Goal: Information Seeking & Learning: Learn about a topic

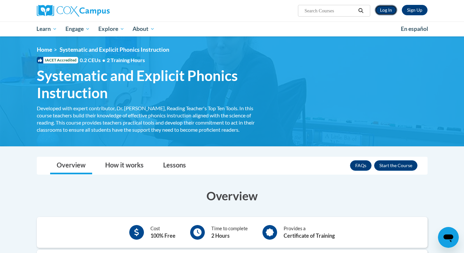
click at [385, 12] on link "Log In" at bounding box center [386, 10] width 22 height 10
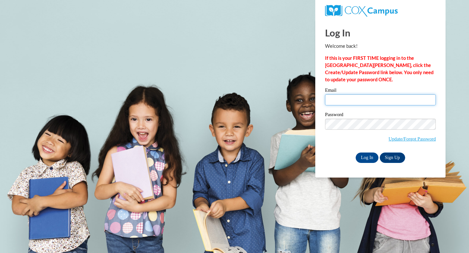
click at [370, 99] on input "Email" at bounding box center [380, 99] width 111 height 11
type input "bbaker@westfordk12.us"
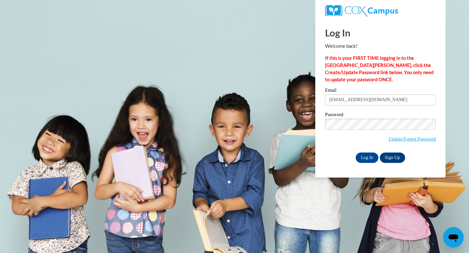
click at [321, 157] on div "Please enter your email! Please enter your password! Email bbaker@westfordk12.u…" at bounding box center [380, 125] width 120 height 75
click at [363, 161] on input "Log In" at bounding box center [367, 158] width 23 height 10
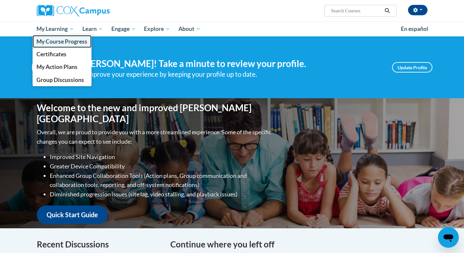
click at [61, 42] on span "My Course Progress" at bounding box center [61, 41] width 51 height 7
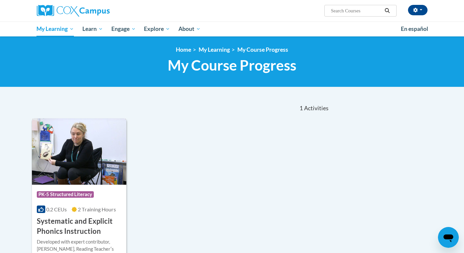
click at [94, 160] on img at bounding box center [79, 152] width 95 height 66
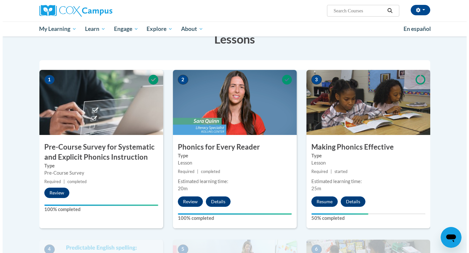
scroll to position [102, 0]
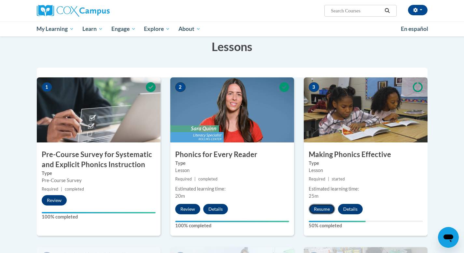
click at [318, 211] on button "Resume" at bounding box center [322, 209] width 26 height 10
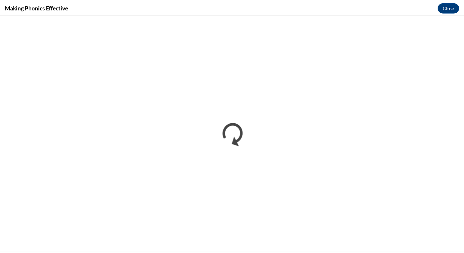
scroll to position [0, 0]
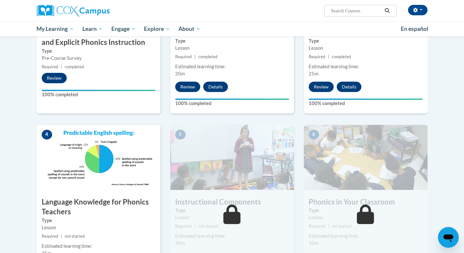
drag, startPoint x: 466, startPoint y: 68, endPoint x: 466, endPoint y: 139, distance: 70.7
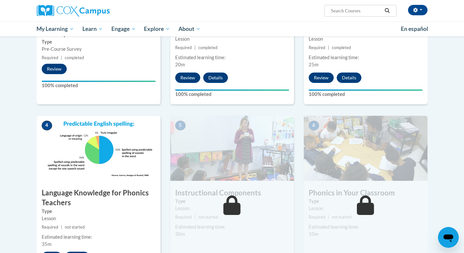
click at [90, 154] on img at bounding box center [99, 148] width 124 height 65
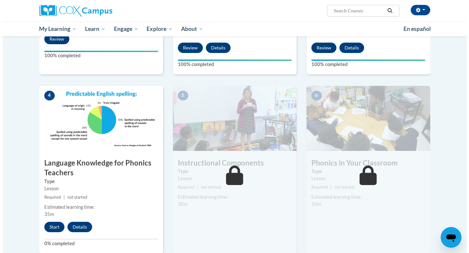
scroll to position [273, 0]
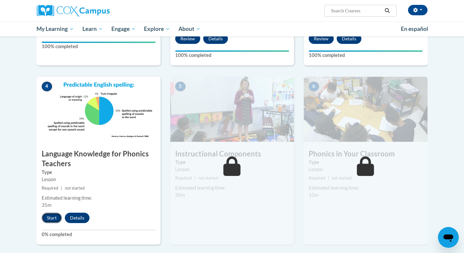
click at [49, 217] on button "Start" at bounding box center [52, 218] width 20 height 10
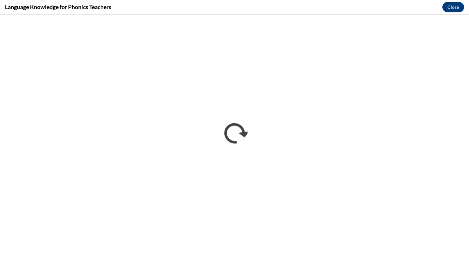
scroll to position [0, 0]
